Goal: Communication & Community: Connect with others

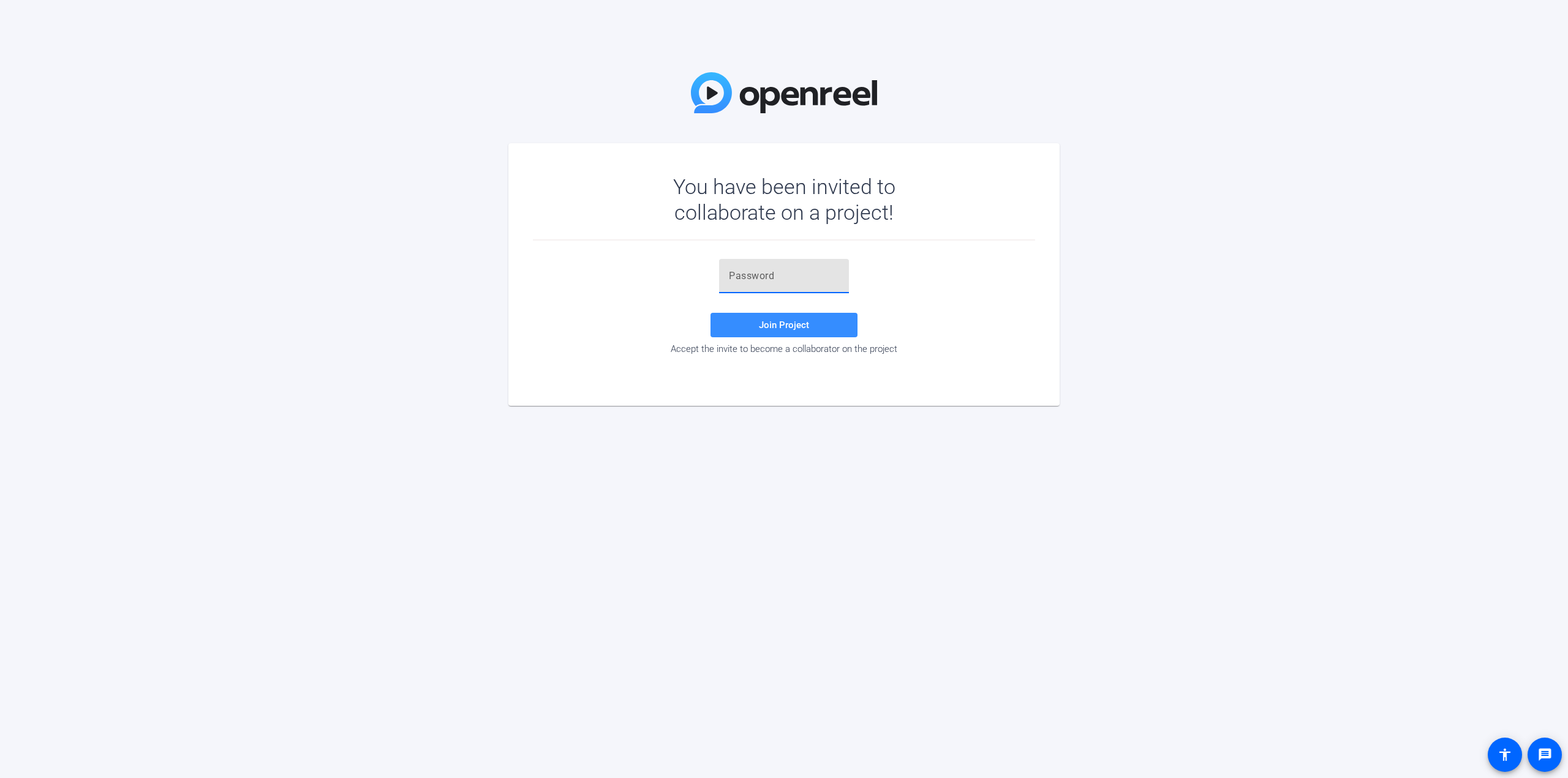
click at [768, 279] on input "text" at bounding box center [784, 276] width 110 height 15
click at [753, 267] on div at bounding box center [784, 277] width 110 height 35
click at [747, 277] on input "text" at bounding box center [784, 276] width 110 height 15
paste input "rA)I5a"
type input "rA)I5a"
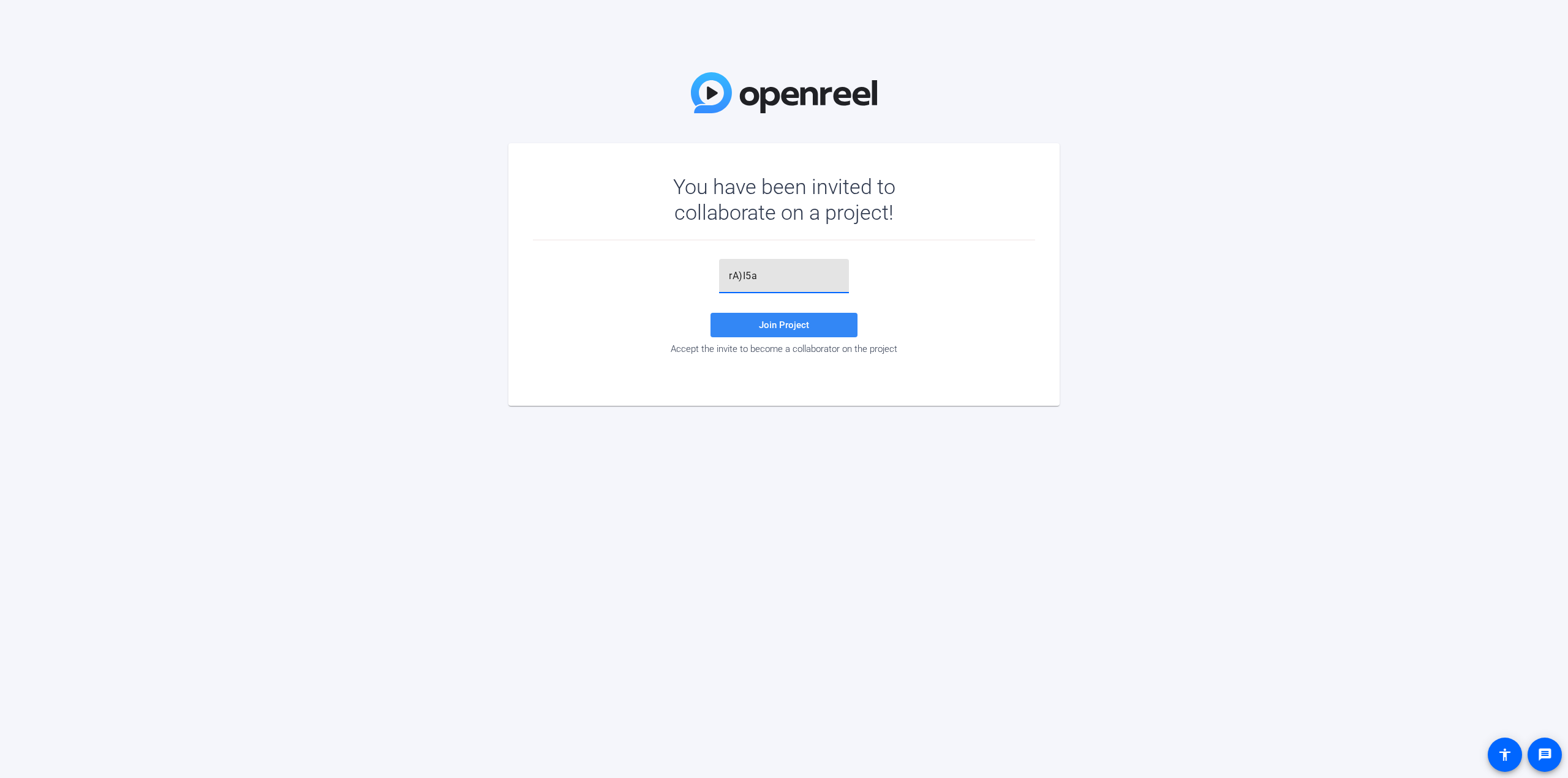
click at [758, 324] on span at bounding box center [784, 325] width 147 height 29
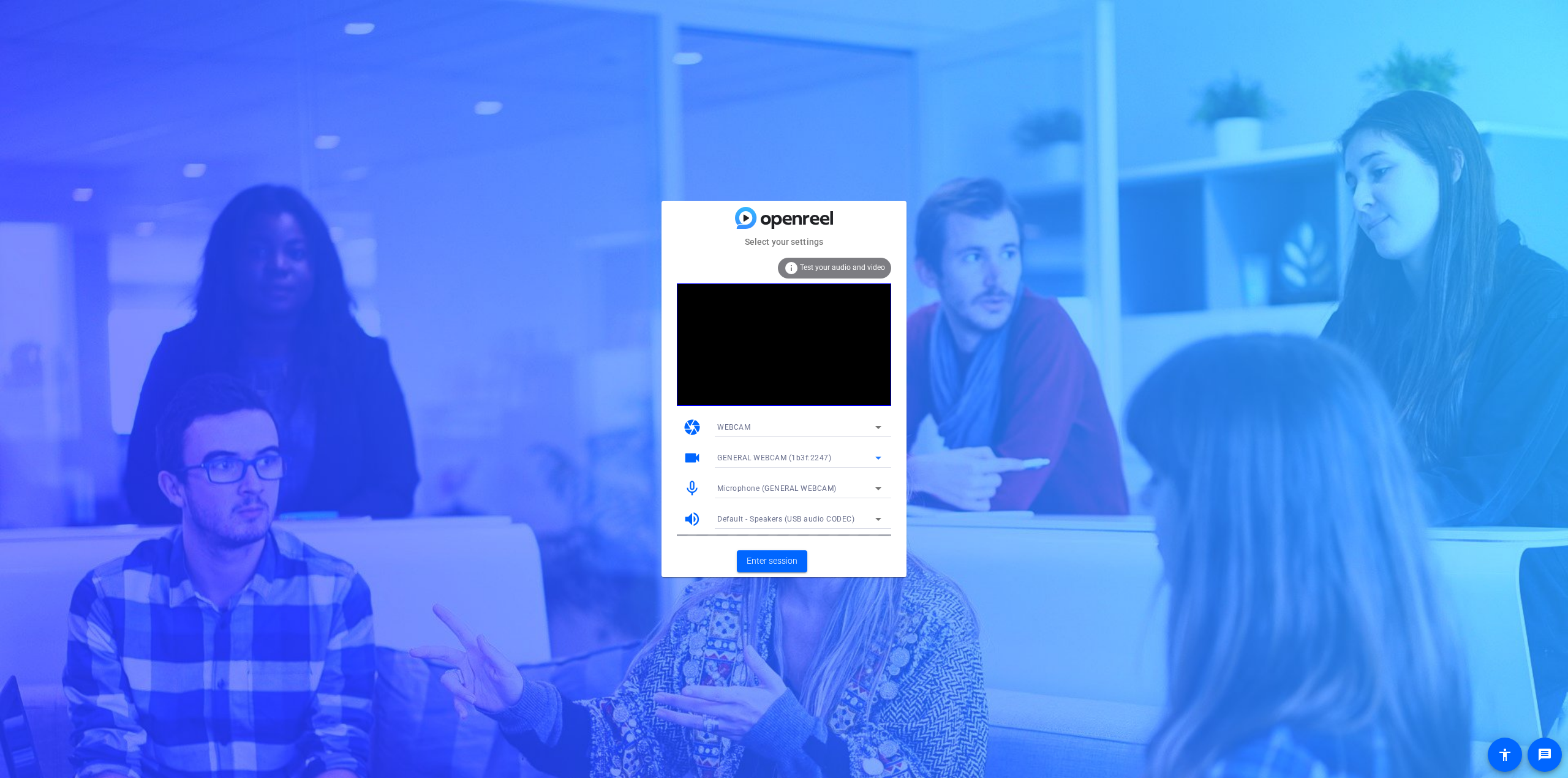
click at [778, 336] on icon at bounding box center [878, 457] width 15 height 15
click at [778, 336] on span "HP HD Camera (30c9:000f)" at bounding box center [765, 501] width 97 height 15
click at [778, 336] on icon at bounding box center [878, 489] width 6 height 3
click at [778, 336] on span "Microphone Array (Intel® Smart Sound Technology (Intel® SST))" at bounding box center [799, 552] width 164 height 15
click at [778, 336] on icon at bounding box center [878, 520] width 6 height 3
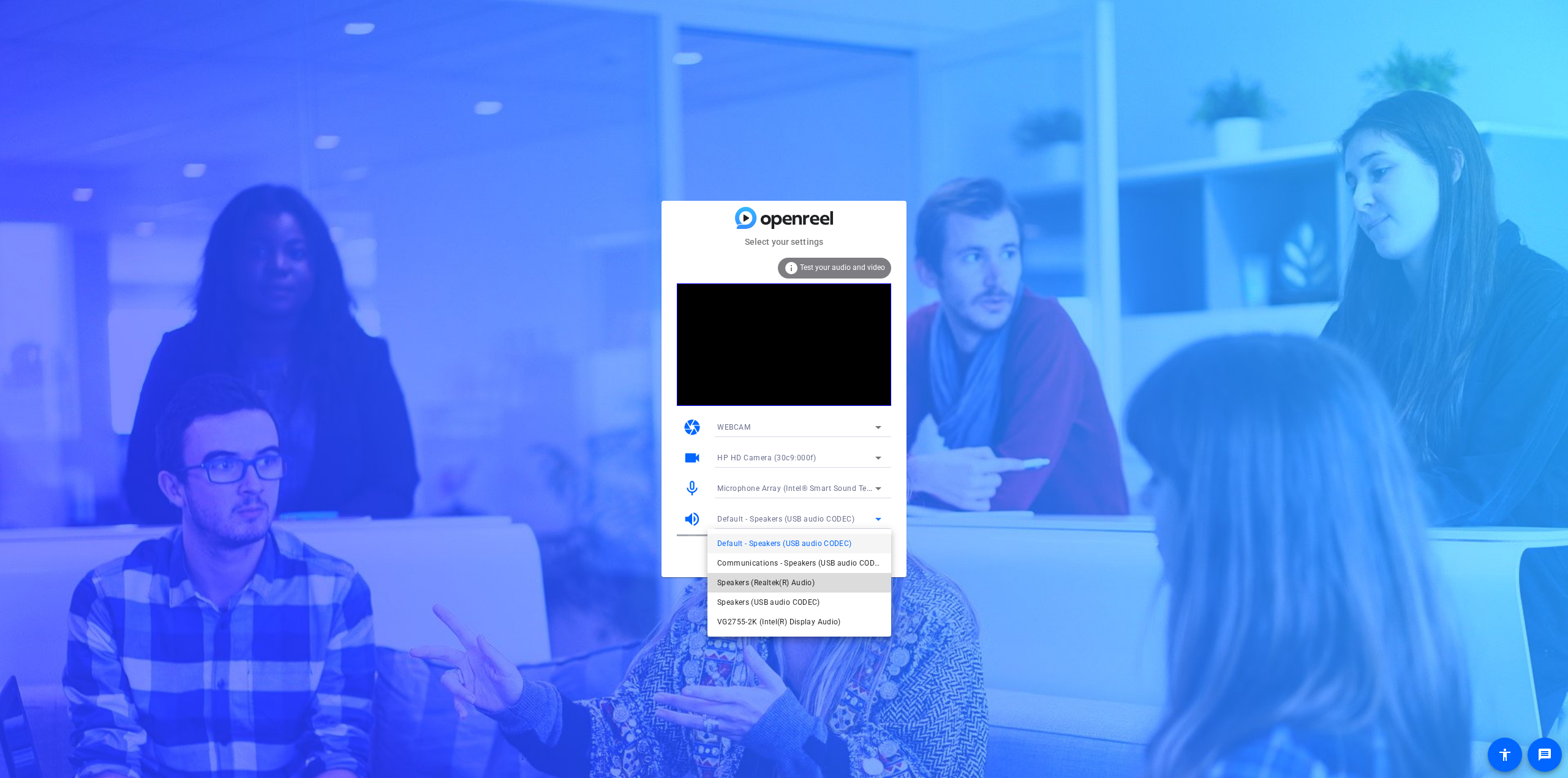
click at [778, 336] on span "Speakers (Realtek(R) Audio)" at bounding box center [765, 583] width 98 height 15
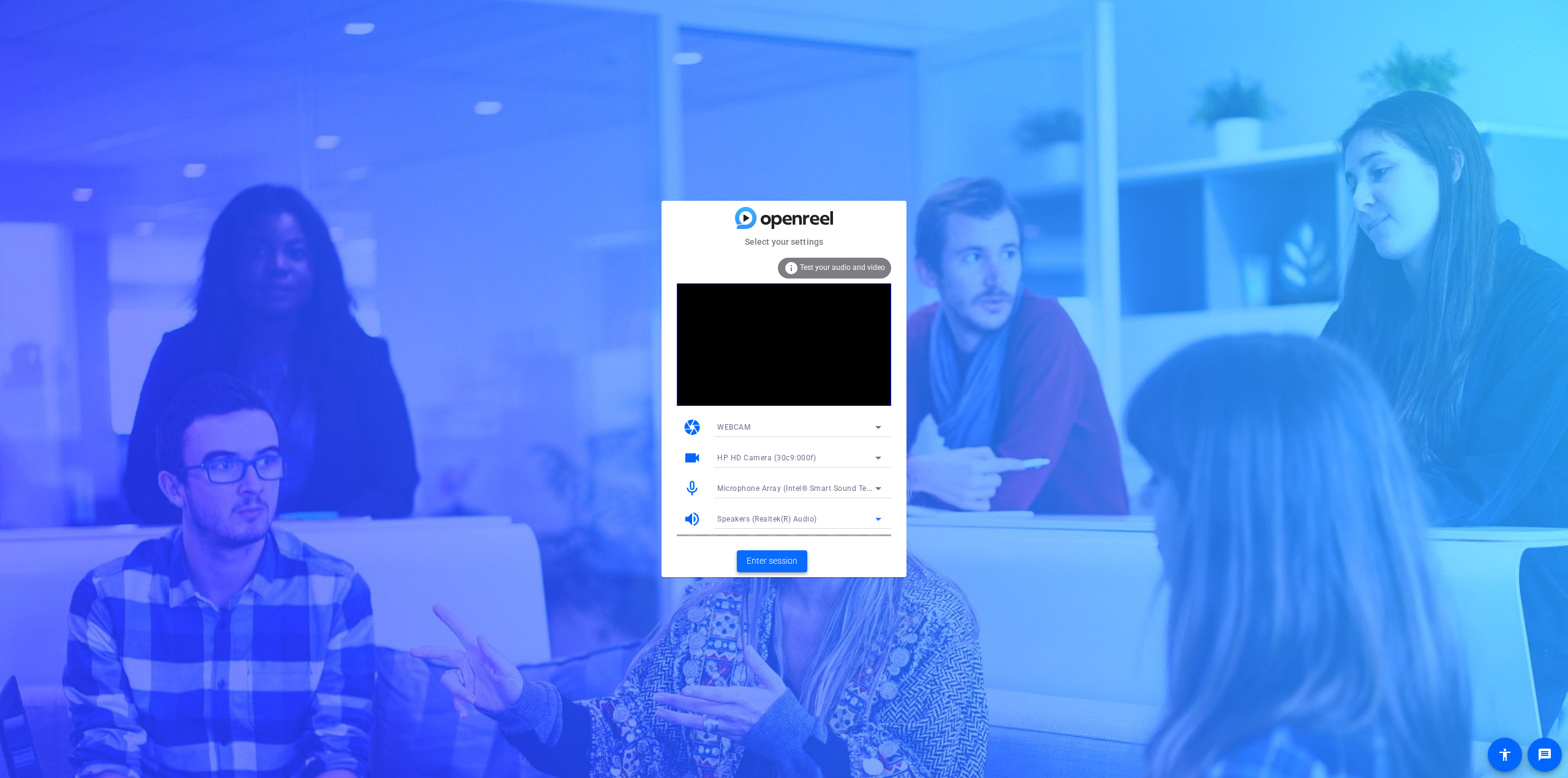
click at [771, 336] on span "Enter session" at bounding box center [771, 561] width 51 height 13
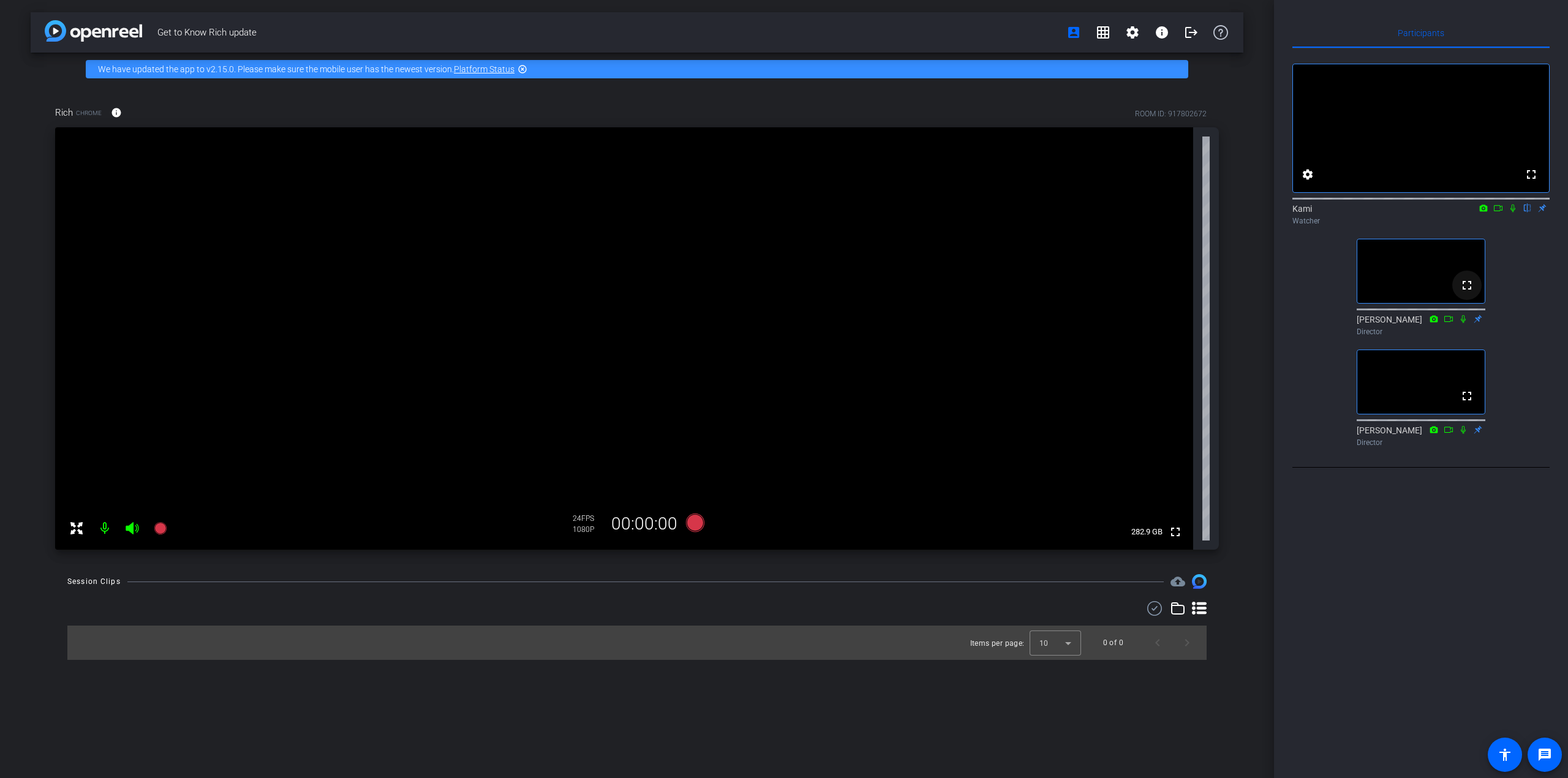
click at [778, 292] on mat-icon "fullscreen" at bounding box center [1466, 284] width 15 height 15
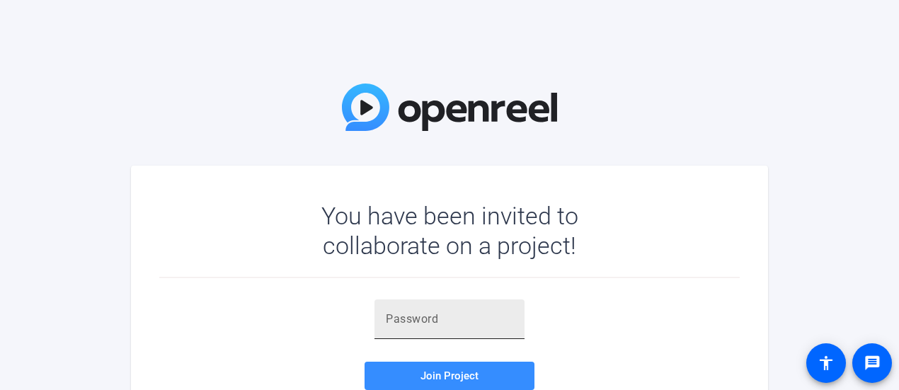
click at [447, 310] on div at bounding box center [449, 320] width 127 height 40
paste input "rA)I5a"
click at [443, 319] on input "rA)I5a" at bounding box center [449, 319] width 127 height 17
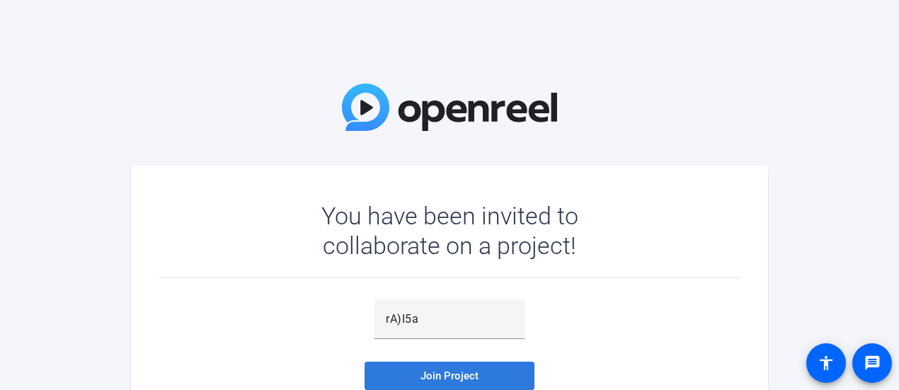
click at [428, 378] on span "Join Project" at bounding box center [450, 376] width 58 height 13
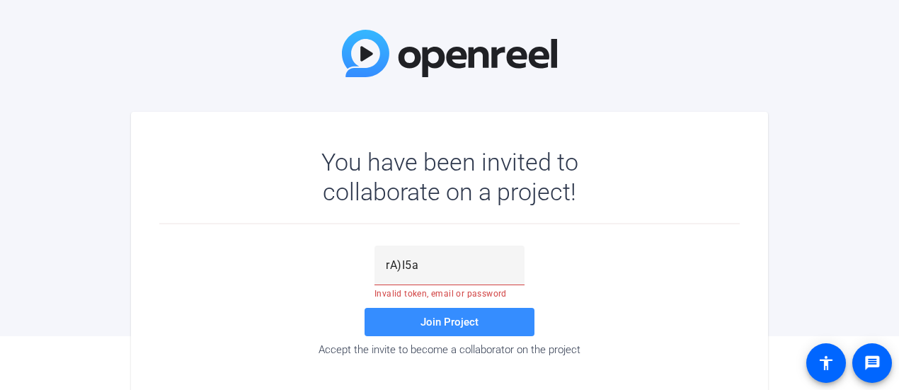
scroll to position [79, 0]
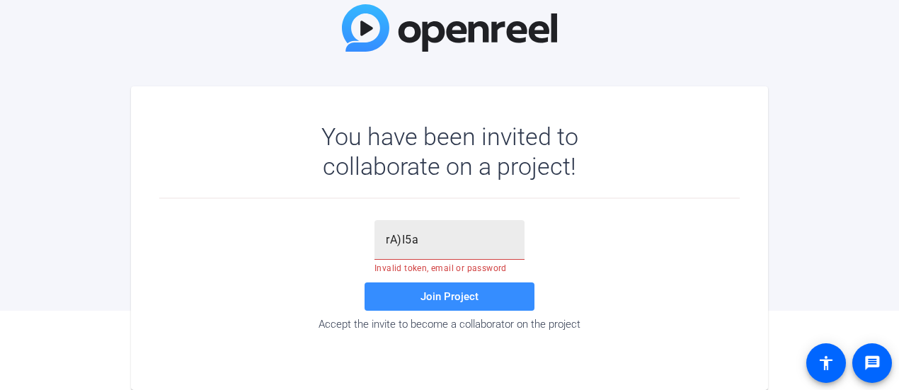
click at [425, 239] on input "rA)I5a" at bounding box center [449, 240] width 127 height 17
type input "r"
paste input "rA)I5a"
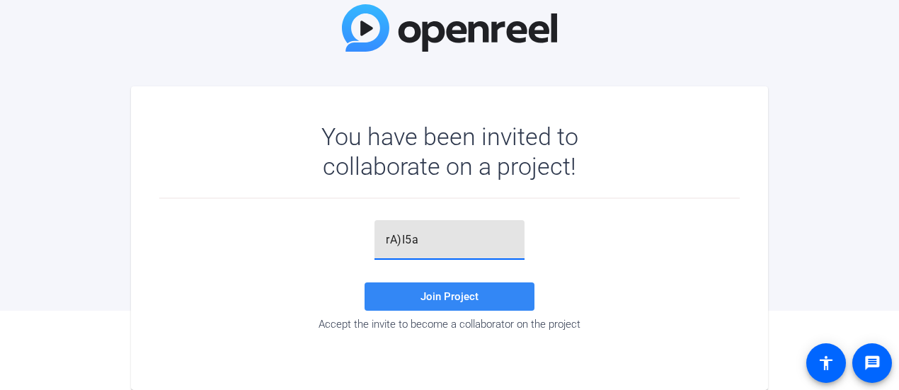
type input "rA)I5a"
click at [436, 293] on span "Join Project" at bounding box center [450, 296] width 58 height 13
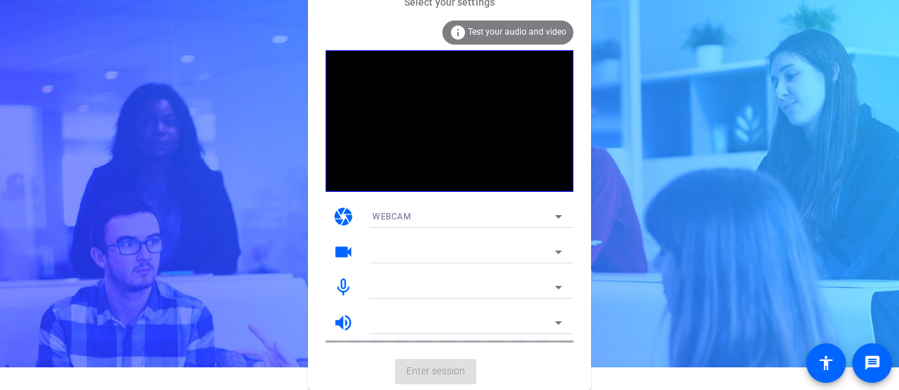
scroll to position [22, 0]
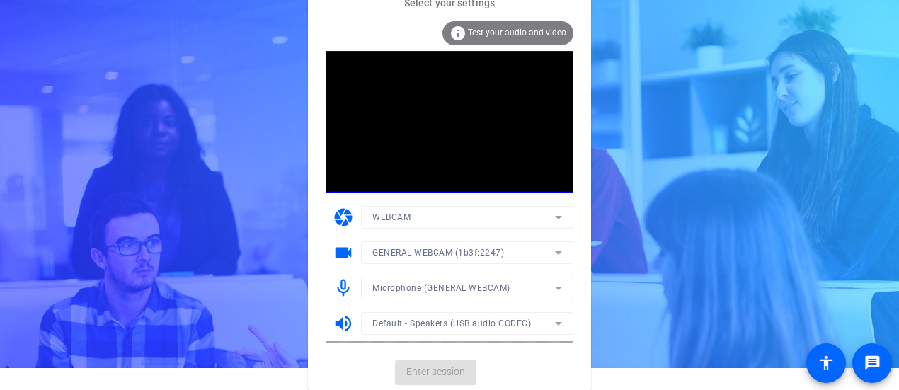
click at [484, 28] on span "Test your audio and video" at bounding box center [517, 33] width 98 height 10
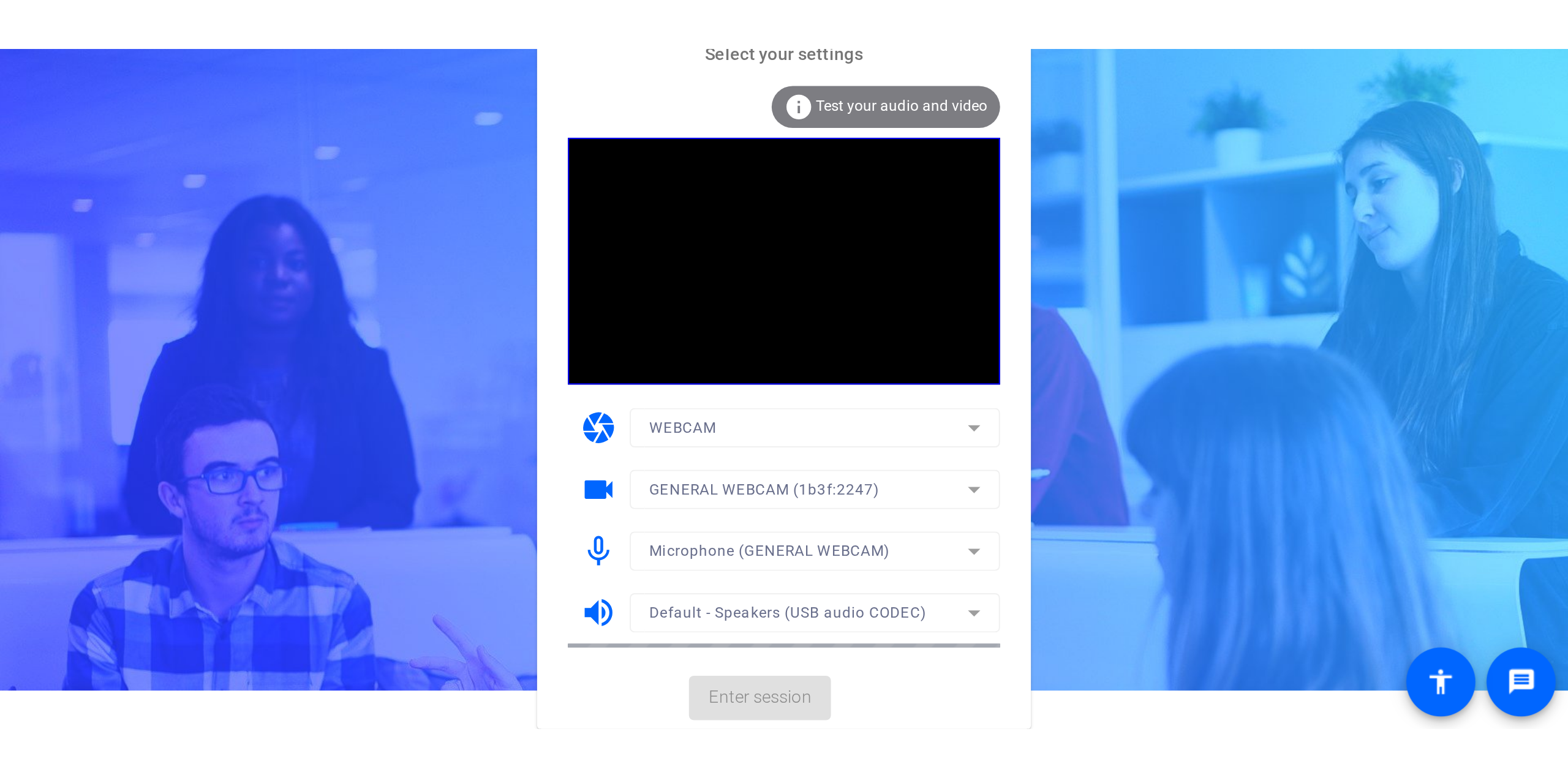
scroll to position [0, 0]
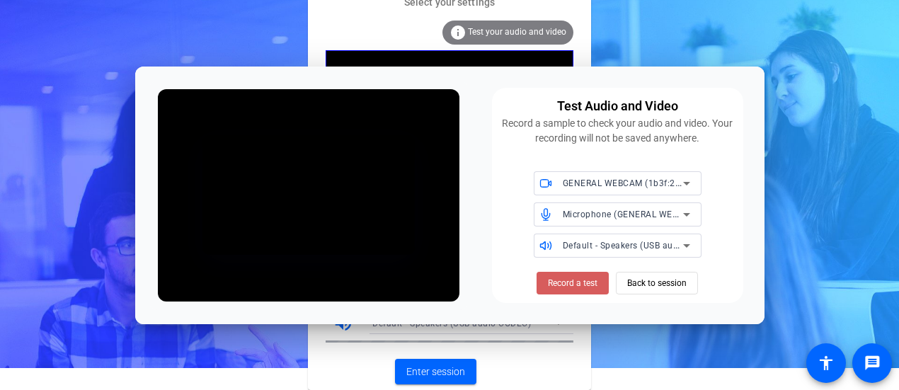
click at [582, 287] on span "Record a test" at bounding box center [573, 283] width 50 height 13
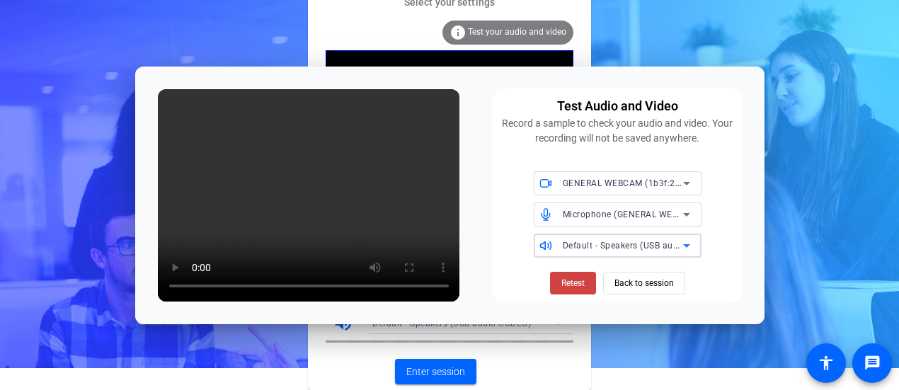
click at [687, 244] on icon at bounding box center [686, 245] width 17 height 17
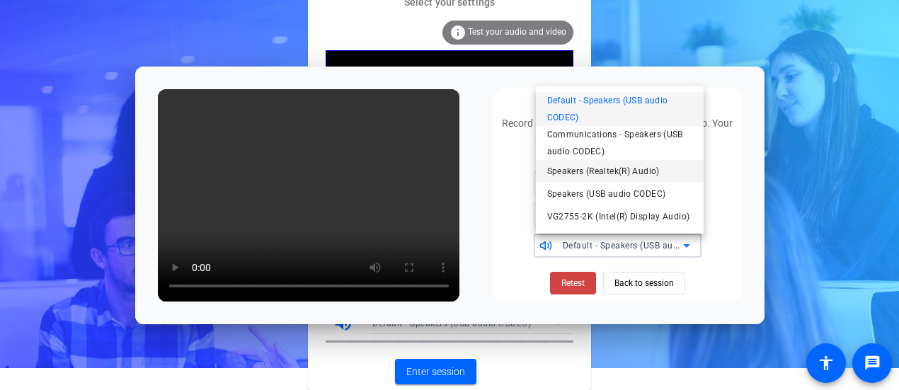
click at [605, 171] on span "Speakers (Realtek(R) Audio)" at bounding box center [603, 171] width 113 height 17
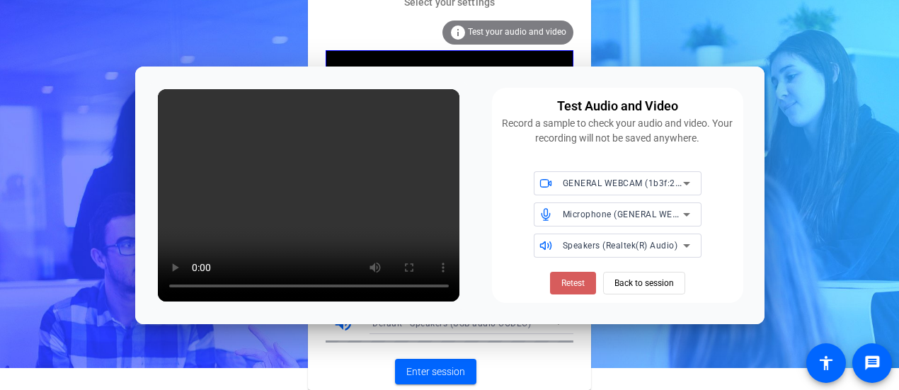
click at [571, 284] on span "Retest" at bounding box center [573, 283] width 23 height 13
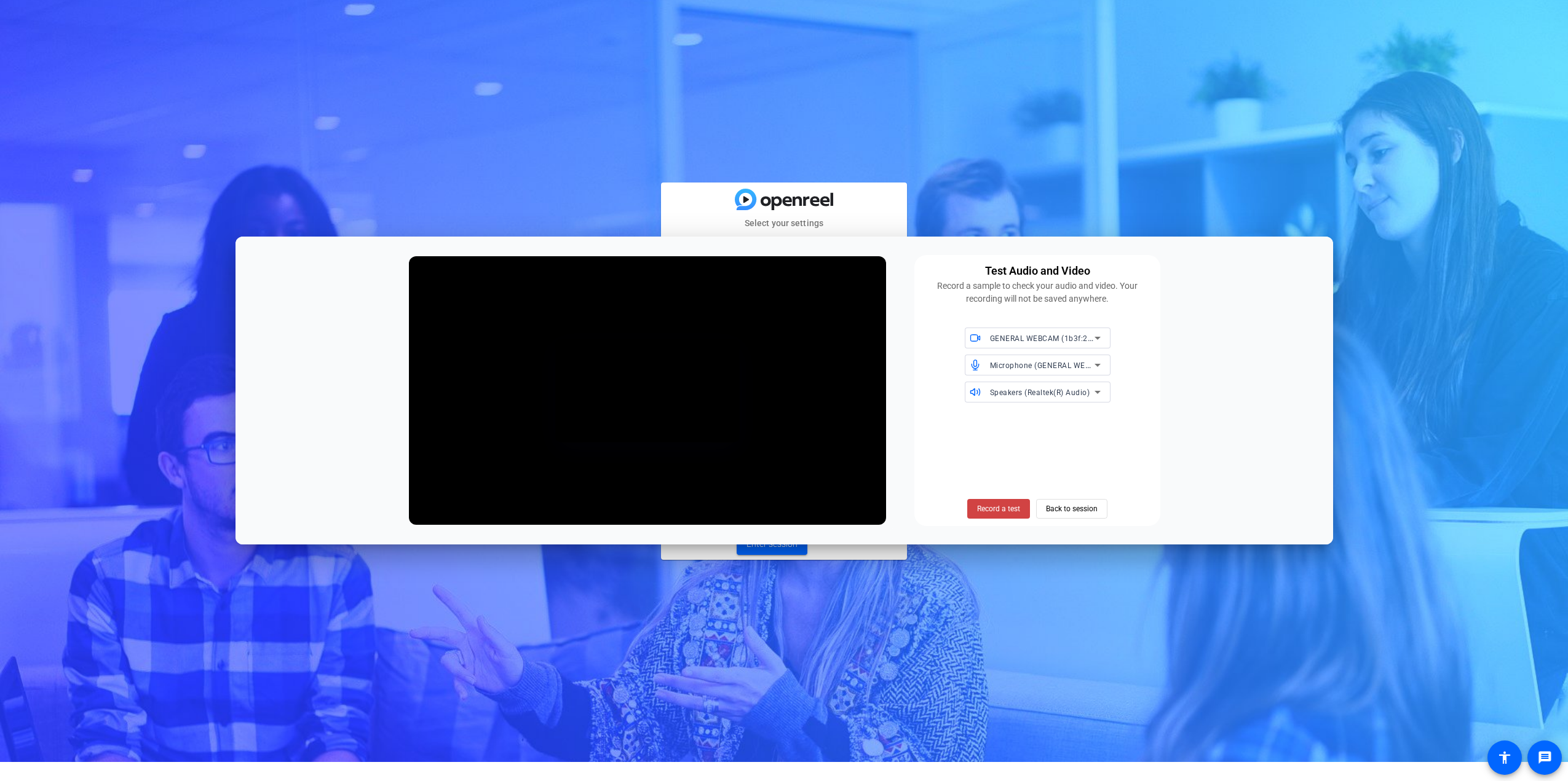
click at [781, 338] on span "Back to session" at bounding box center [1071, 509] width 51 height 23
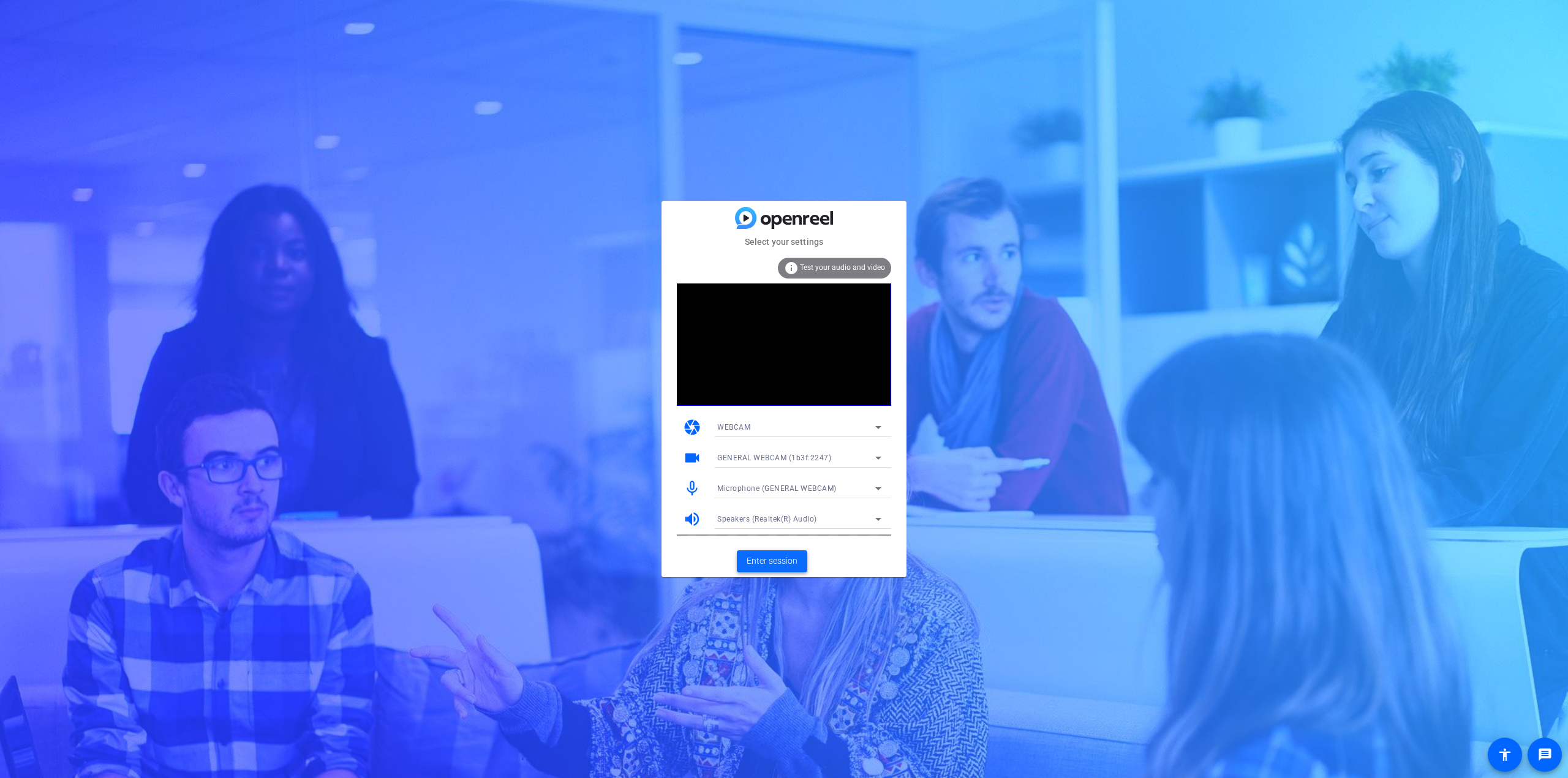
click at [771, 336] on span "Enter session" at bounding box center [771, 561] width 51 height 13
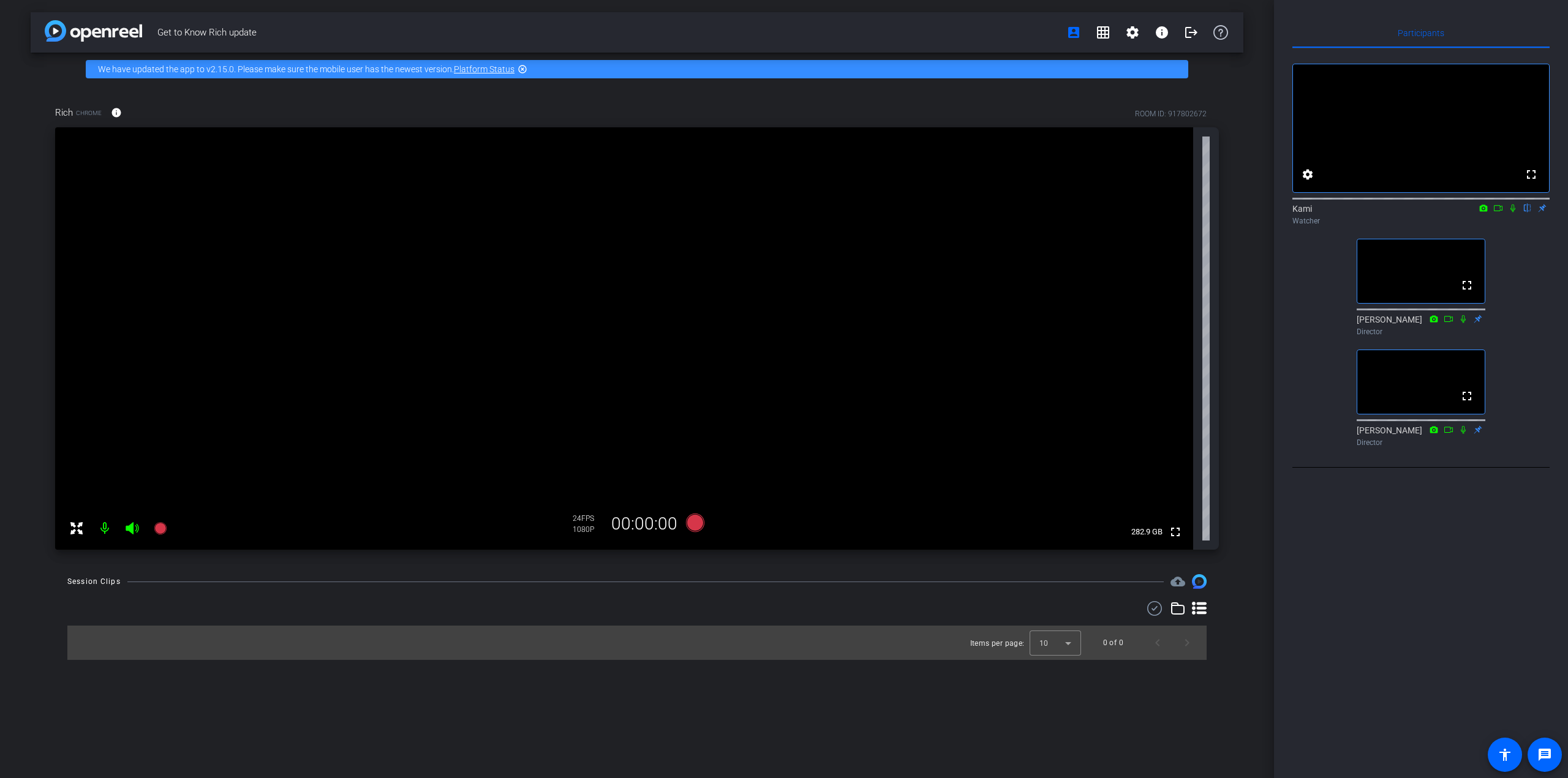
click at [778, 213] on icon at bounding box center [1513, 208] width 5 height 8
click at [778, 213] on icon at bounding box center [1513, 208] width 7 height 8
click at [778, 35] on mat-icon "settings" at bounding box center [1132, 32] width 15 height 15
click at [778, 32] on div at bounding box center [784, 389] width 1568 height 778
